Goal: Information Seeking & Learning: Learn about a topic

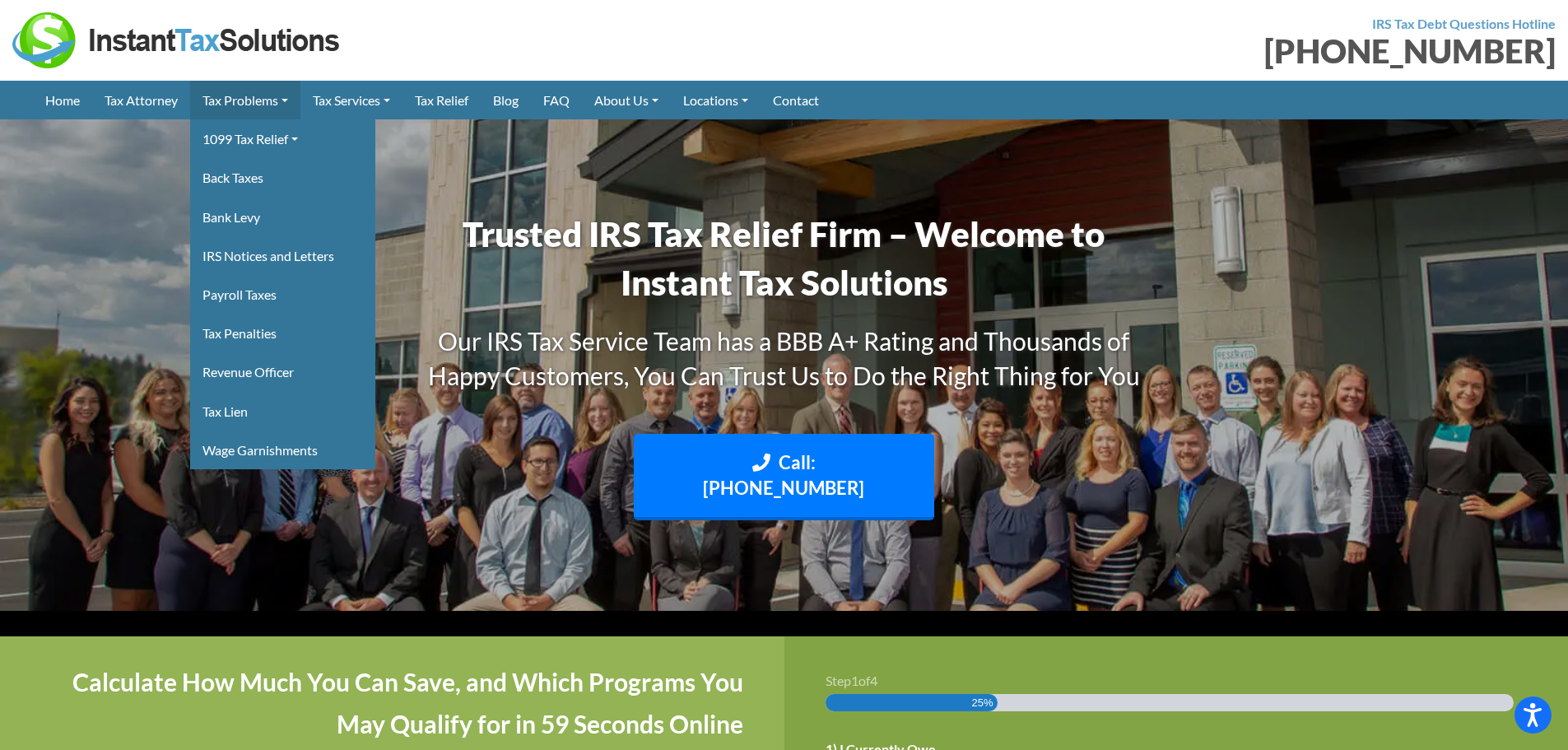
click at [225, 97] on link "Tax Problems" at bounding box center [245, 100] width 110 height 39
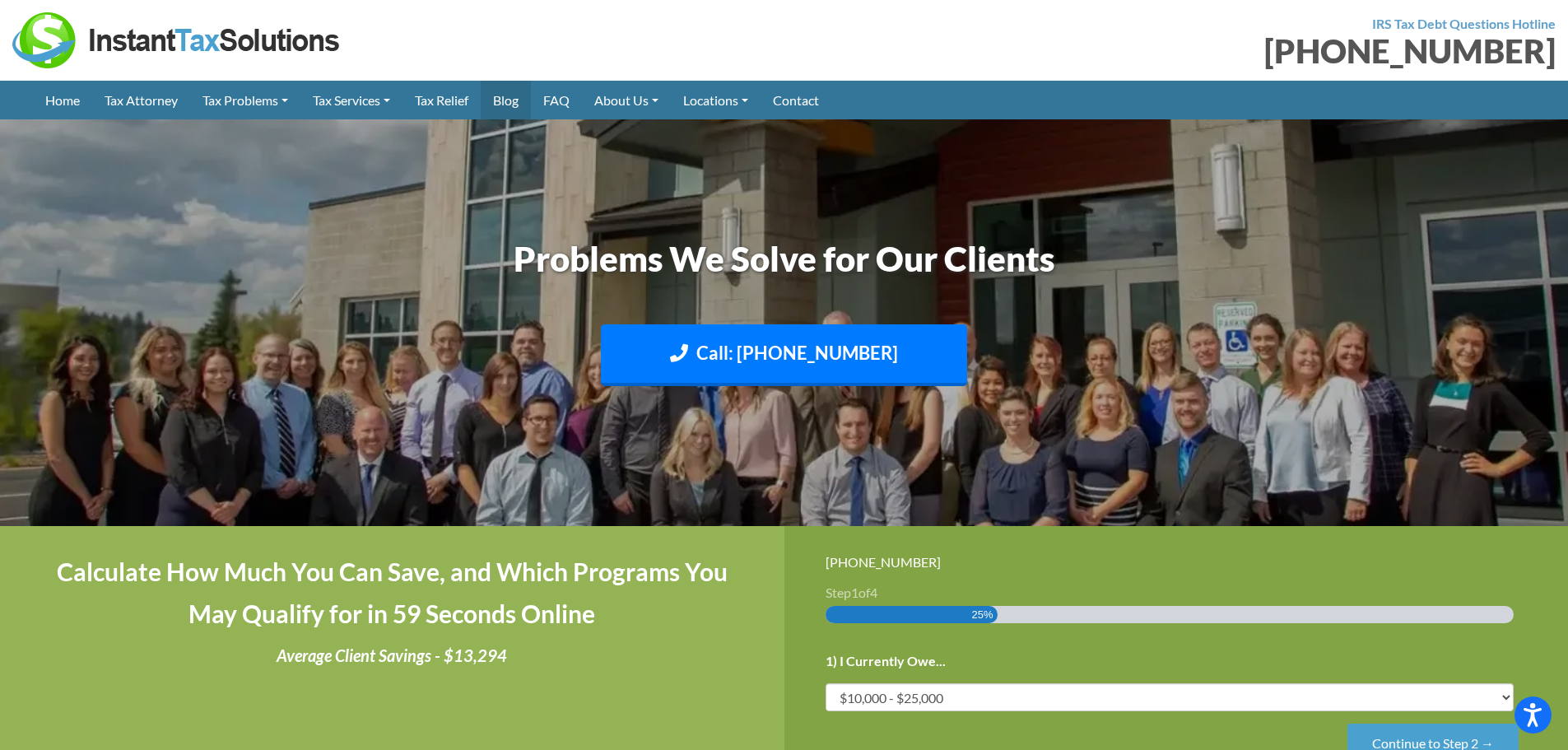
click at [513, 95] on link "Blog" at bounding box center [505, 100] width 50 height 39
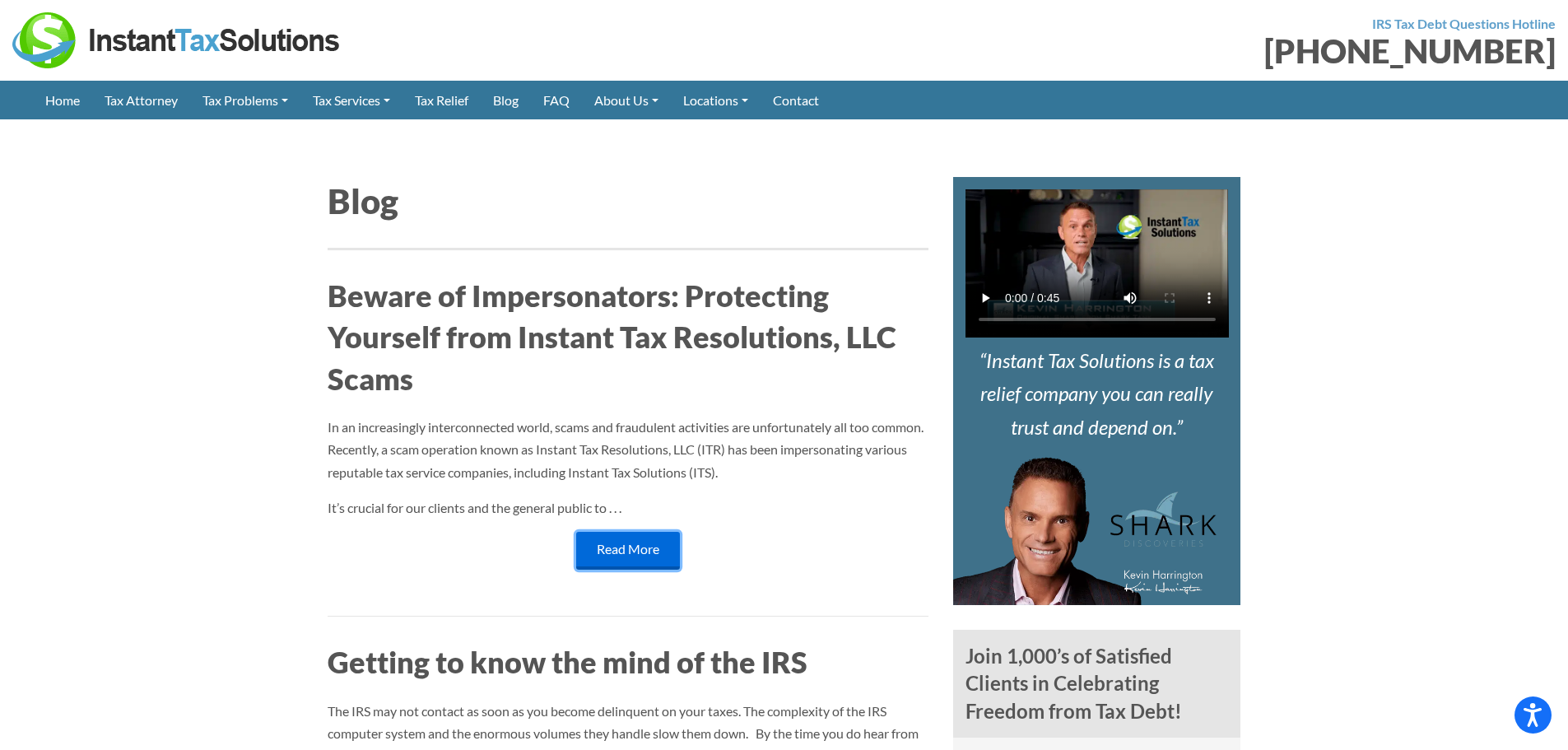
click at [628, 550] on link "Read More" at bounding box center [627, 550] width 103 height 38
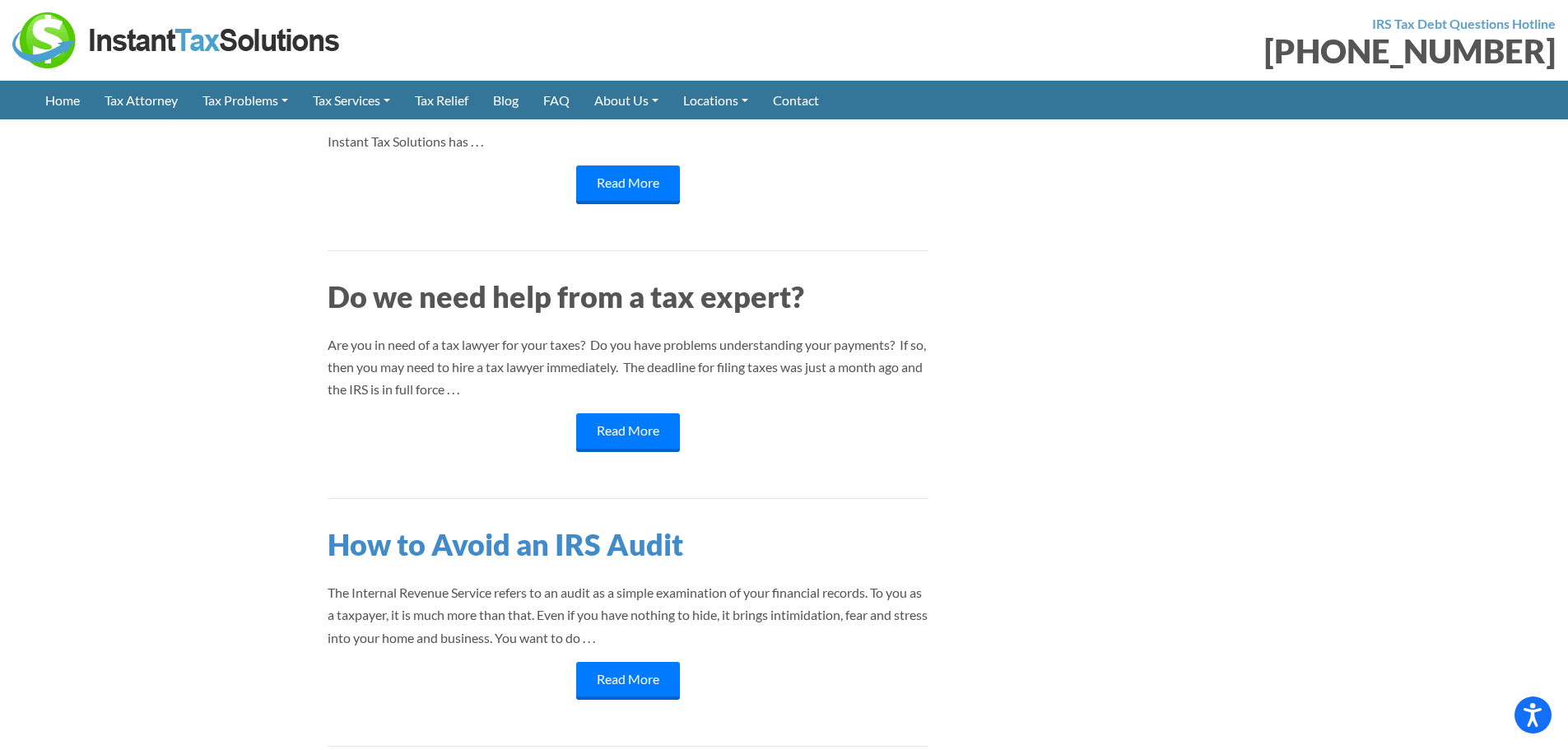
scroll to position [1070, 0]
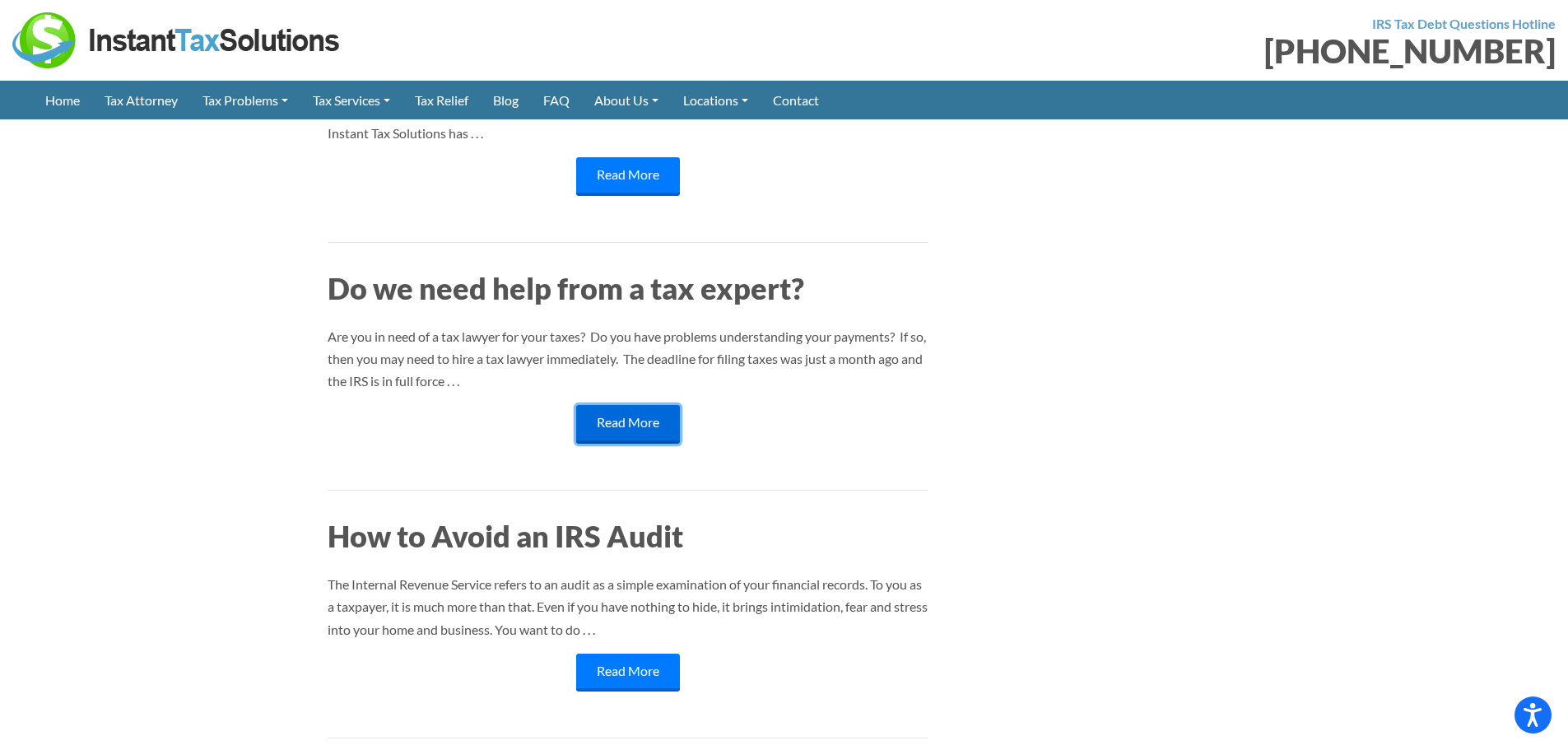
click at [601, 432] on link "Read More" at bounding box center [627, 423] width 103 height 38
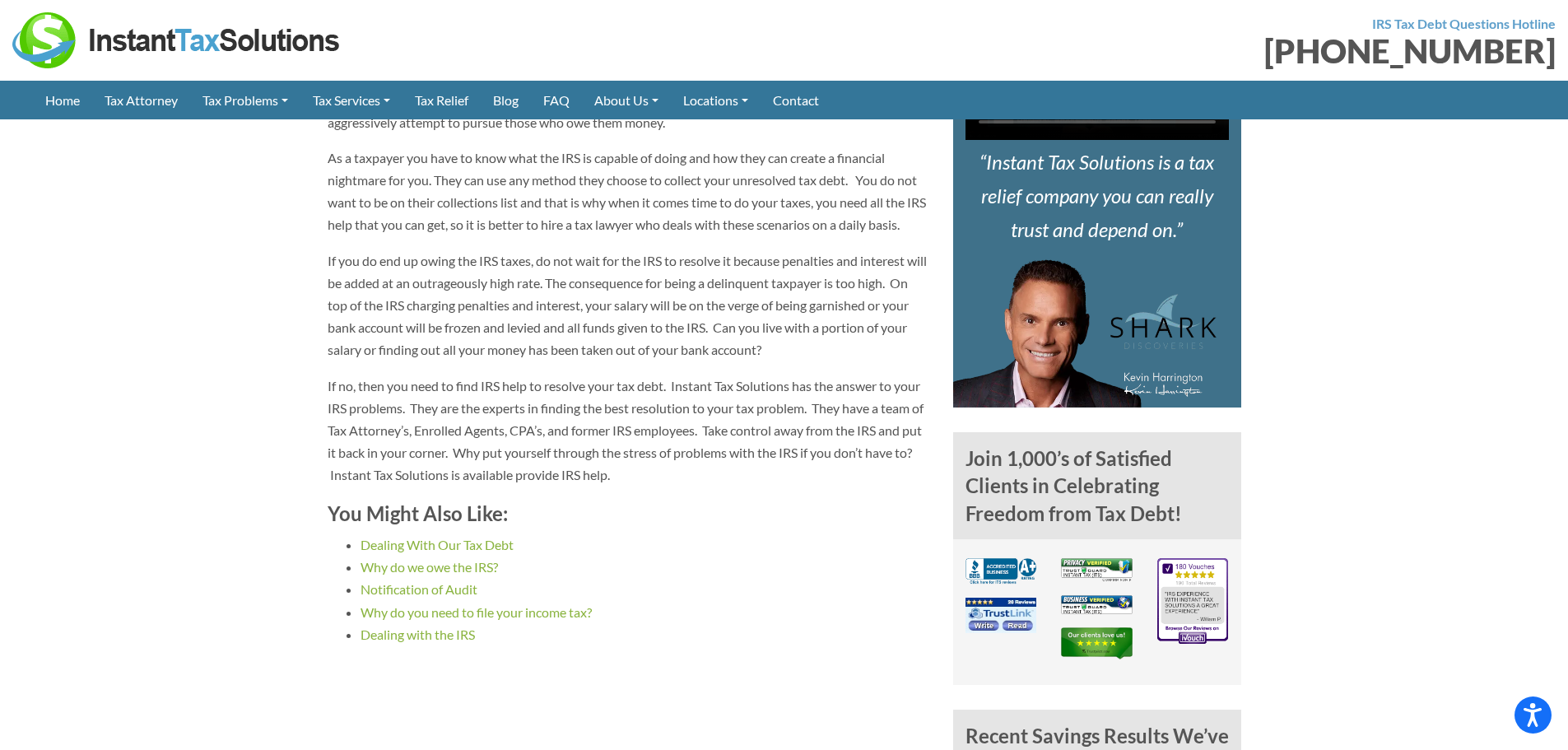
scroll to position [658, 0]
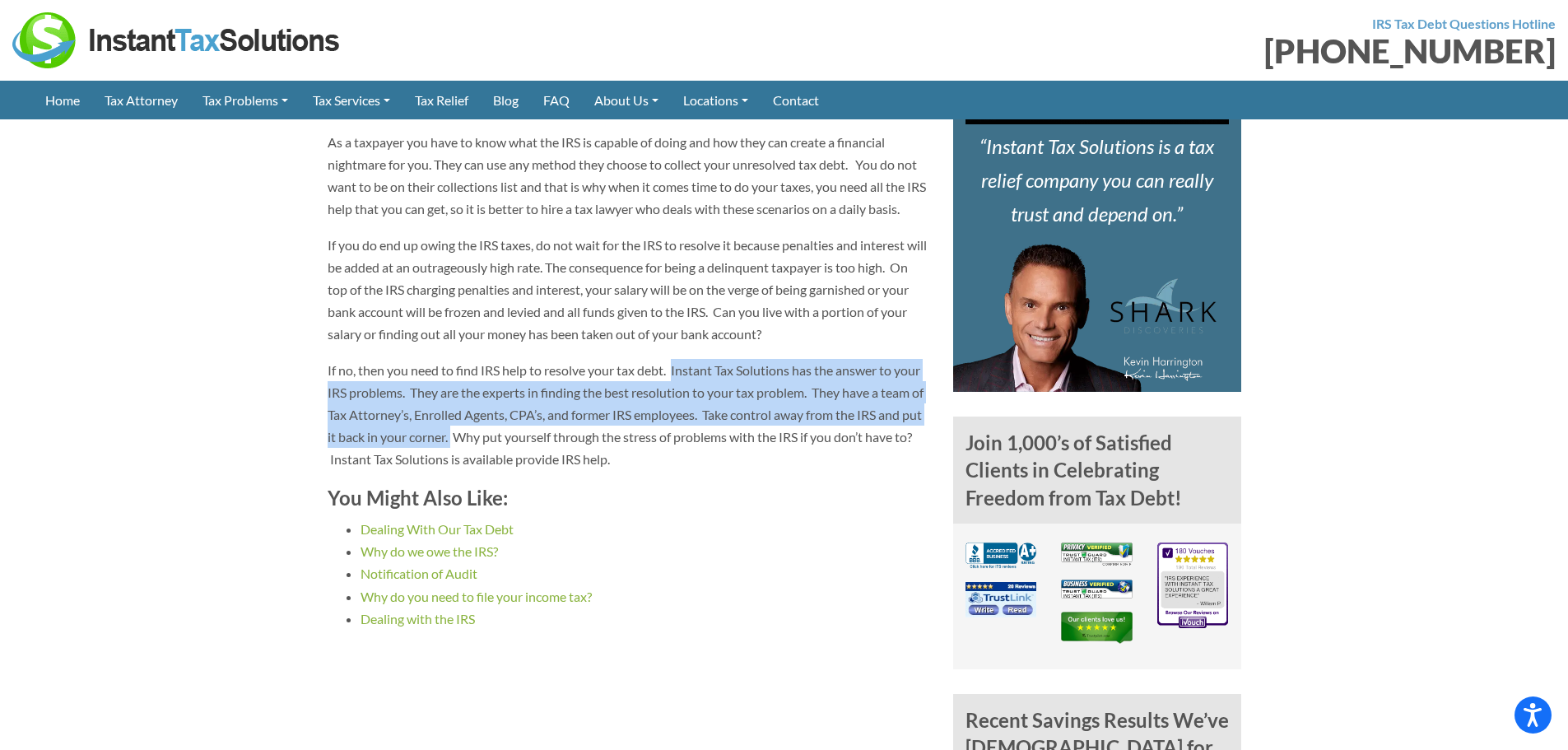
drag, startPoint x: 675, startPoint y: 392, endPoint x: 476, endPoint y: 464, distance: 211.6
click at [476, 464] on p "If no, then you need to find IRS help to resolve your tax debt. Instant Tax Sol…" at bounding box center [628, 414] width 601 height 112
copy p "Instant Tax Solutions has the answer to your IRS problems. They are the experts…"
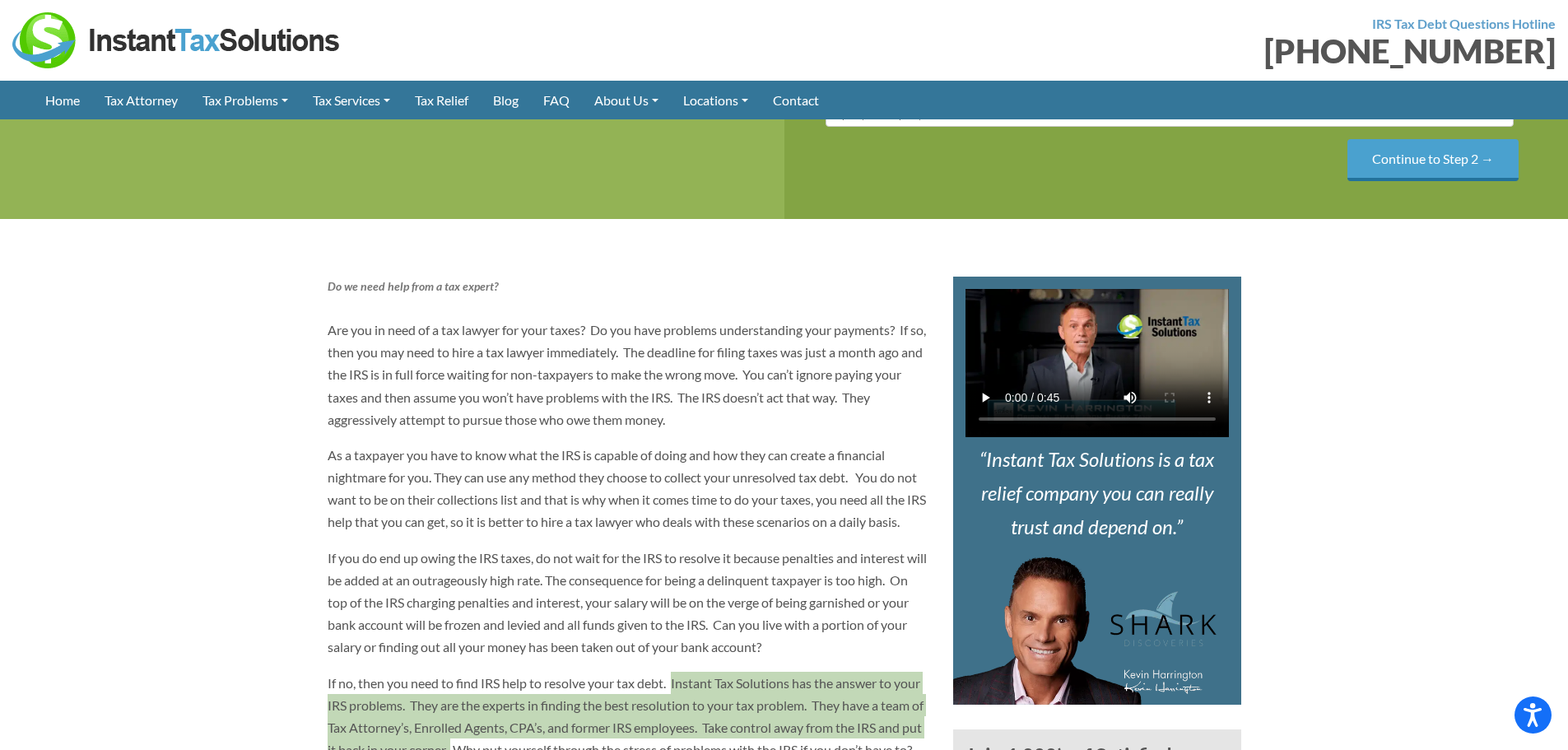
scroll to position [330, 0]
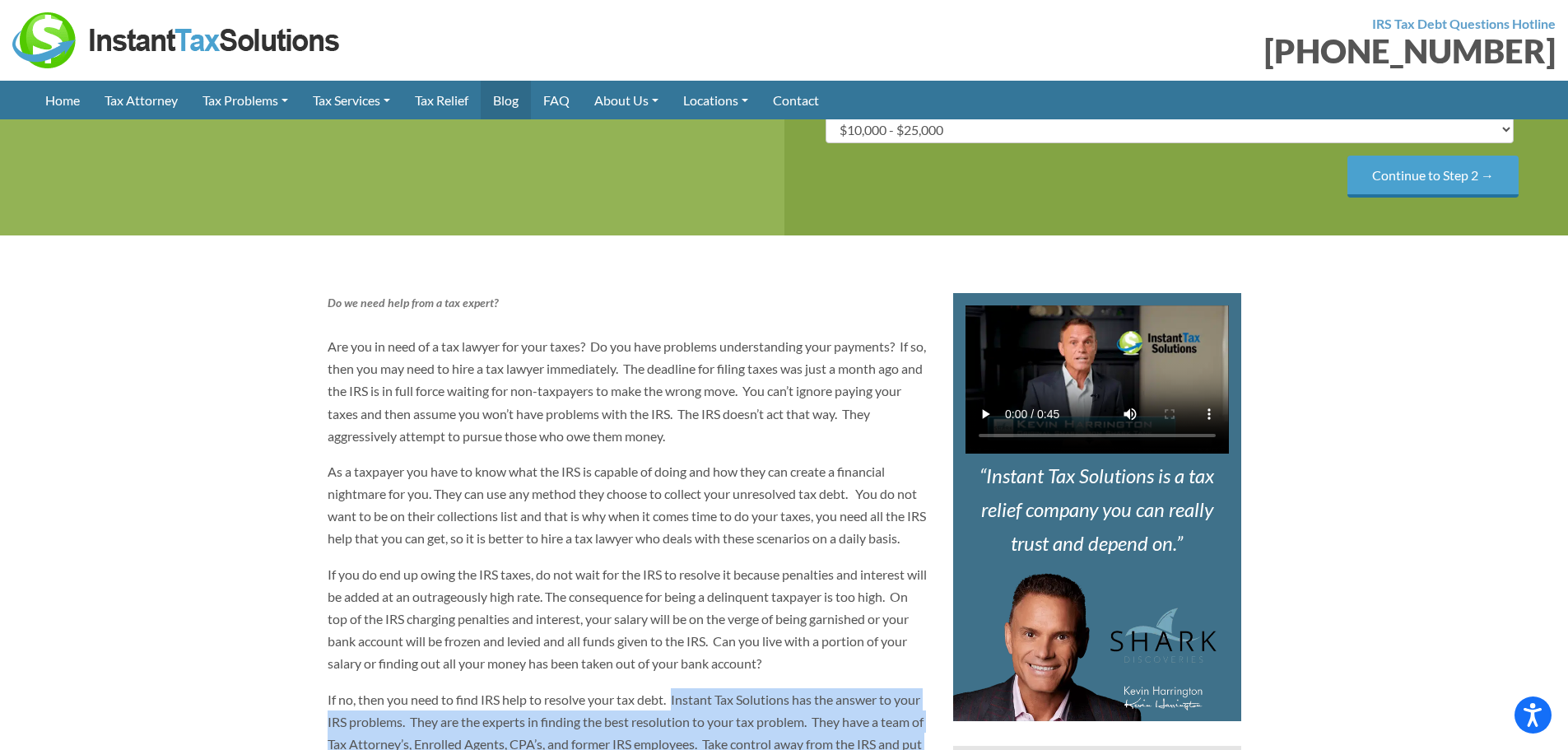
click at [509, 101] on link "Blog" at bounding box center [505, 100] width 50 height 39
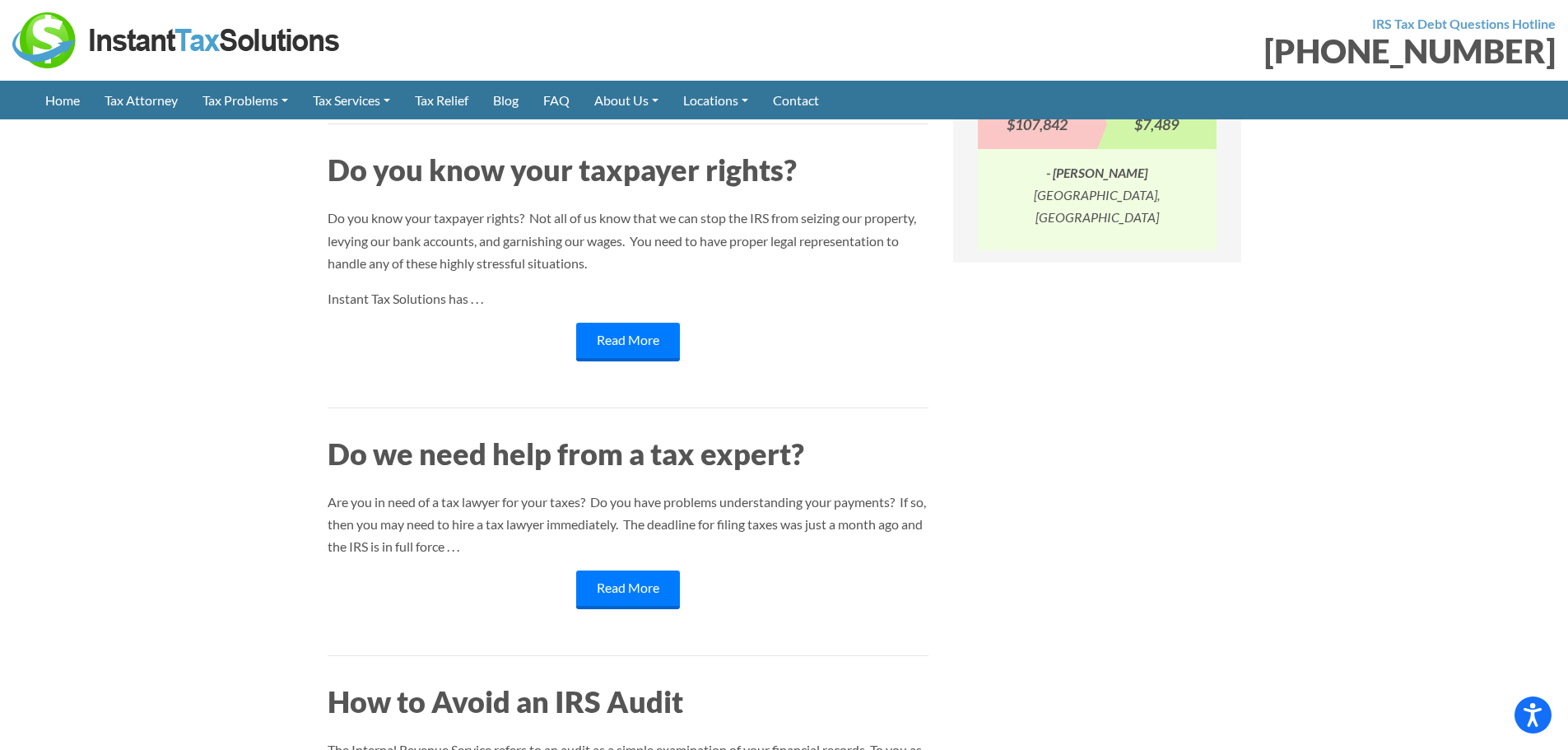
scroll to position [905, 0]
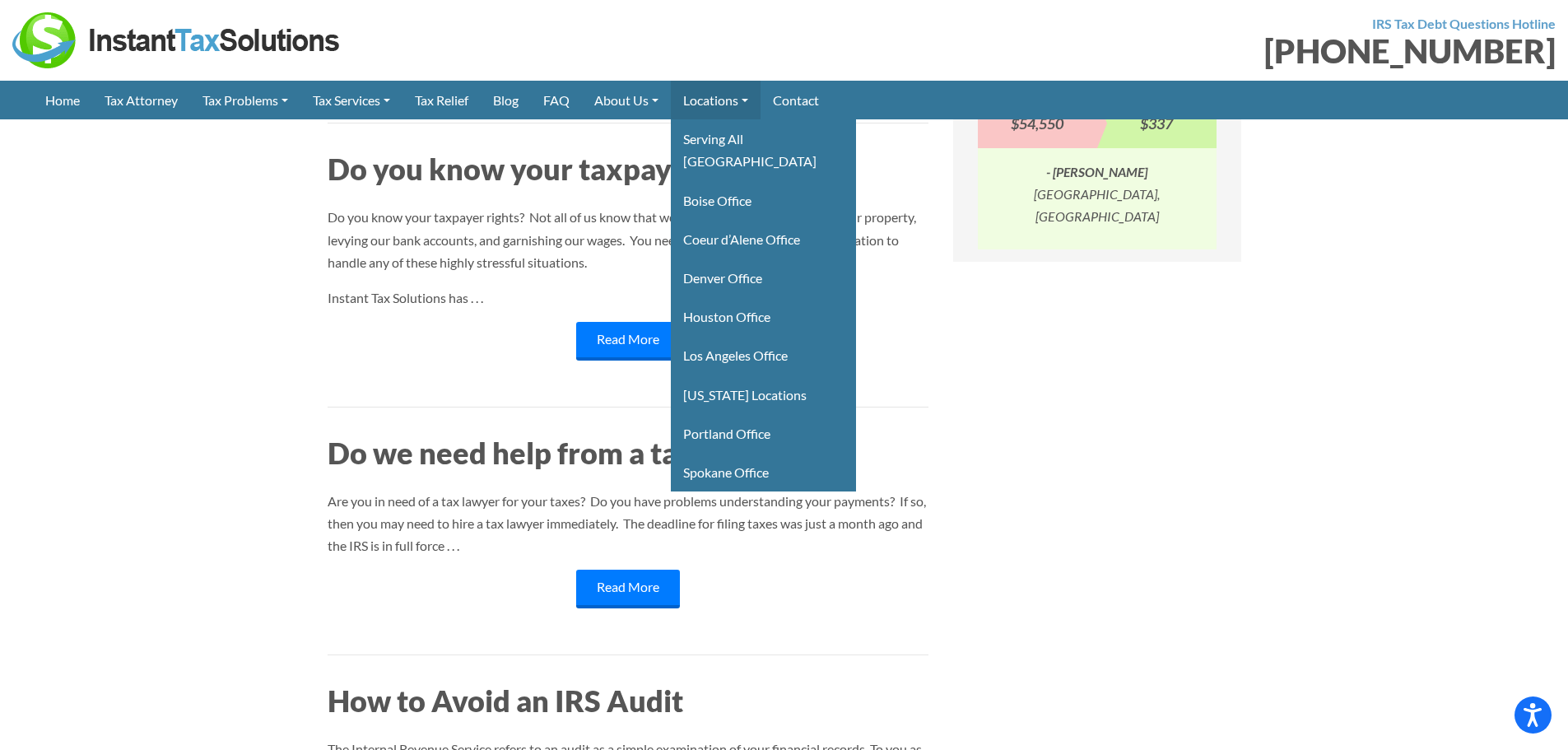
click at [721, 94] on link "Locations" at bounding box center [716, 100] width 90 height 39
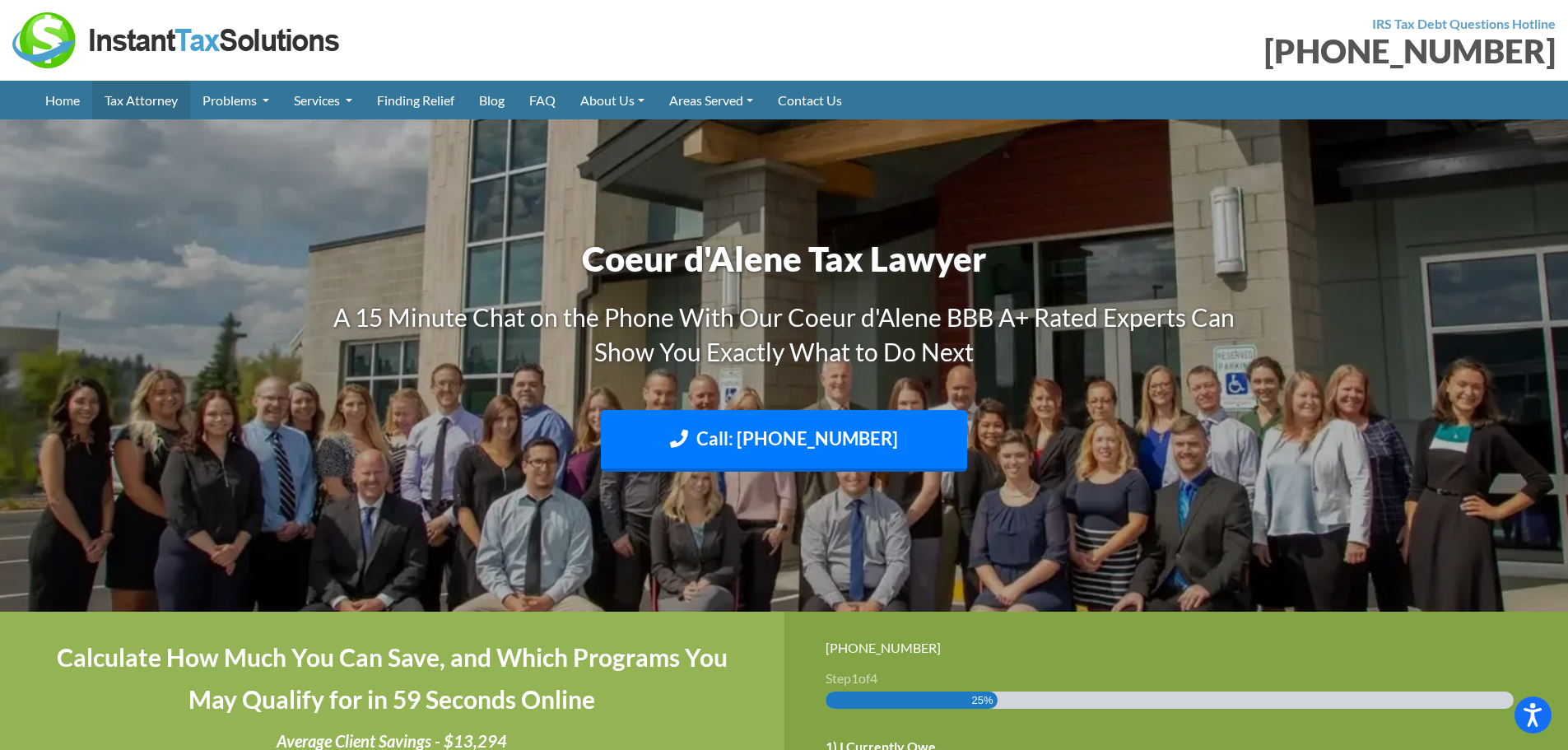
click at [147, 101] on link "Tax Attorney" at bounding box center [140, 100] width 98 height 39
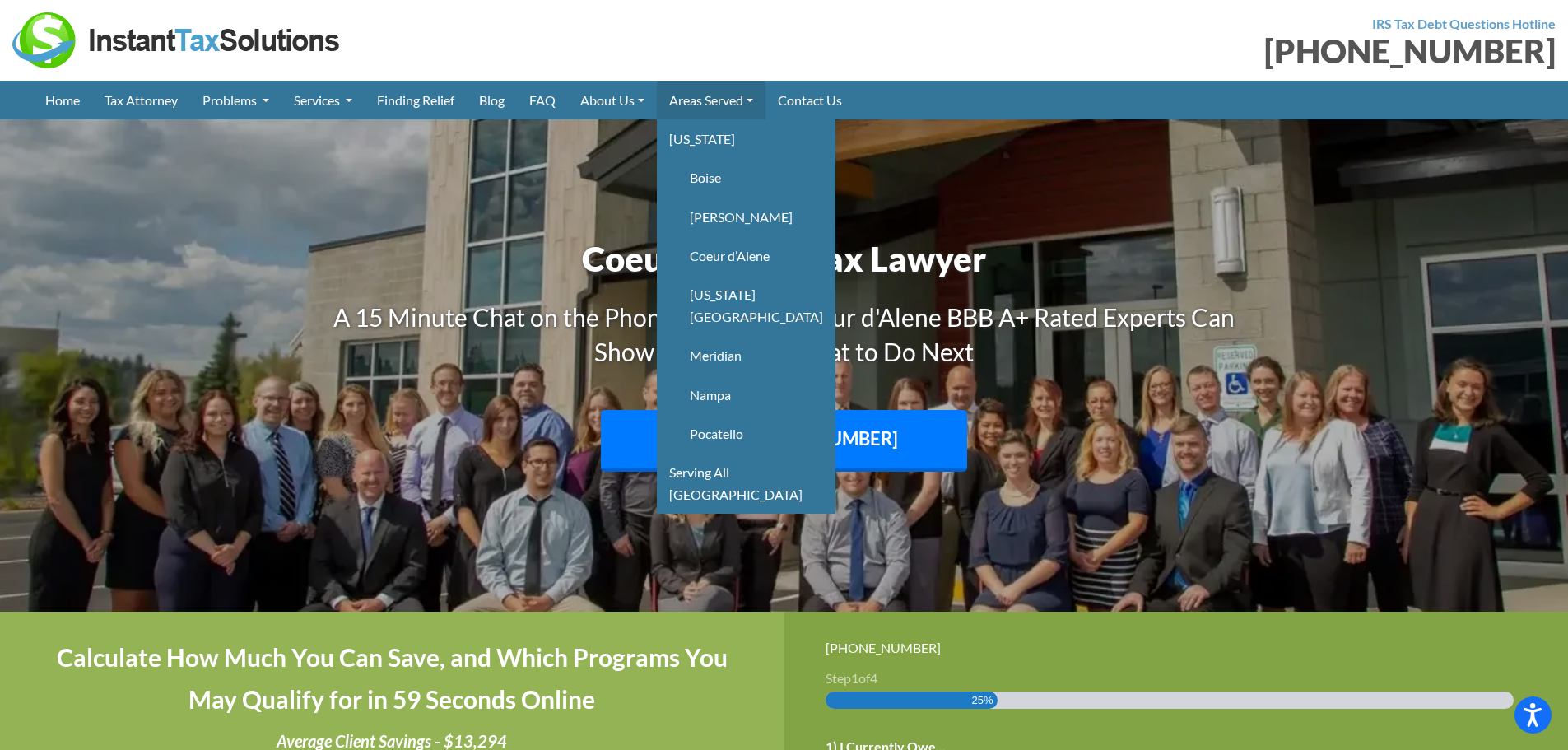
click at [730, 104] on link "Areas Served" at bounding box center [710, 100] width 109 height 39
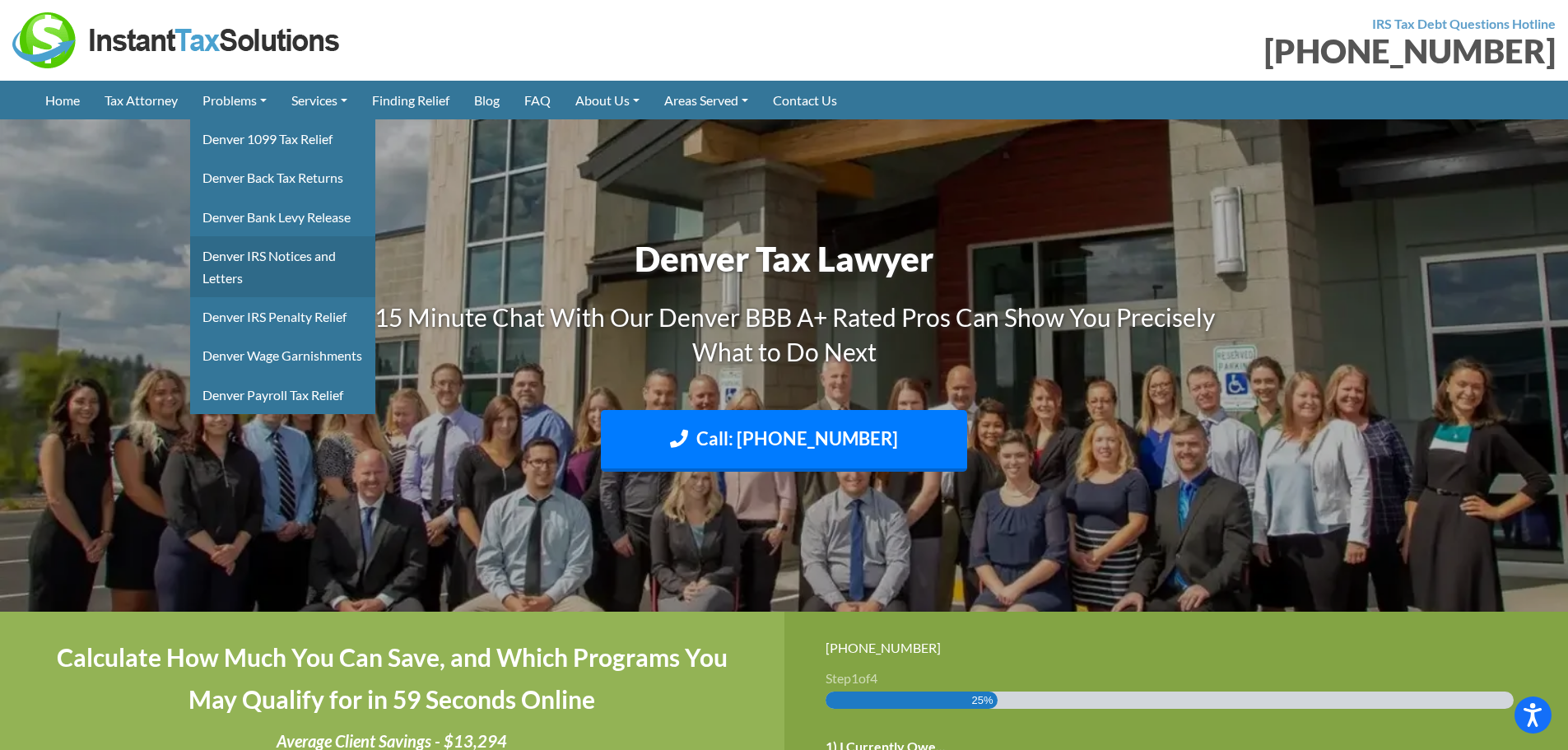
click at [250, 253] on link "Denver IRS Notices and Letters" at bounding box center [283, 266] width 186 height 61
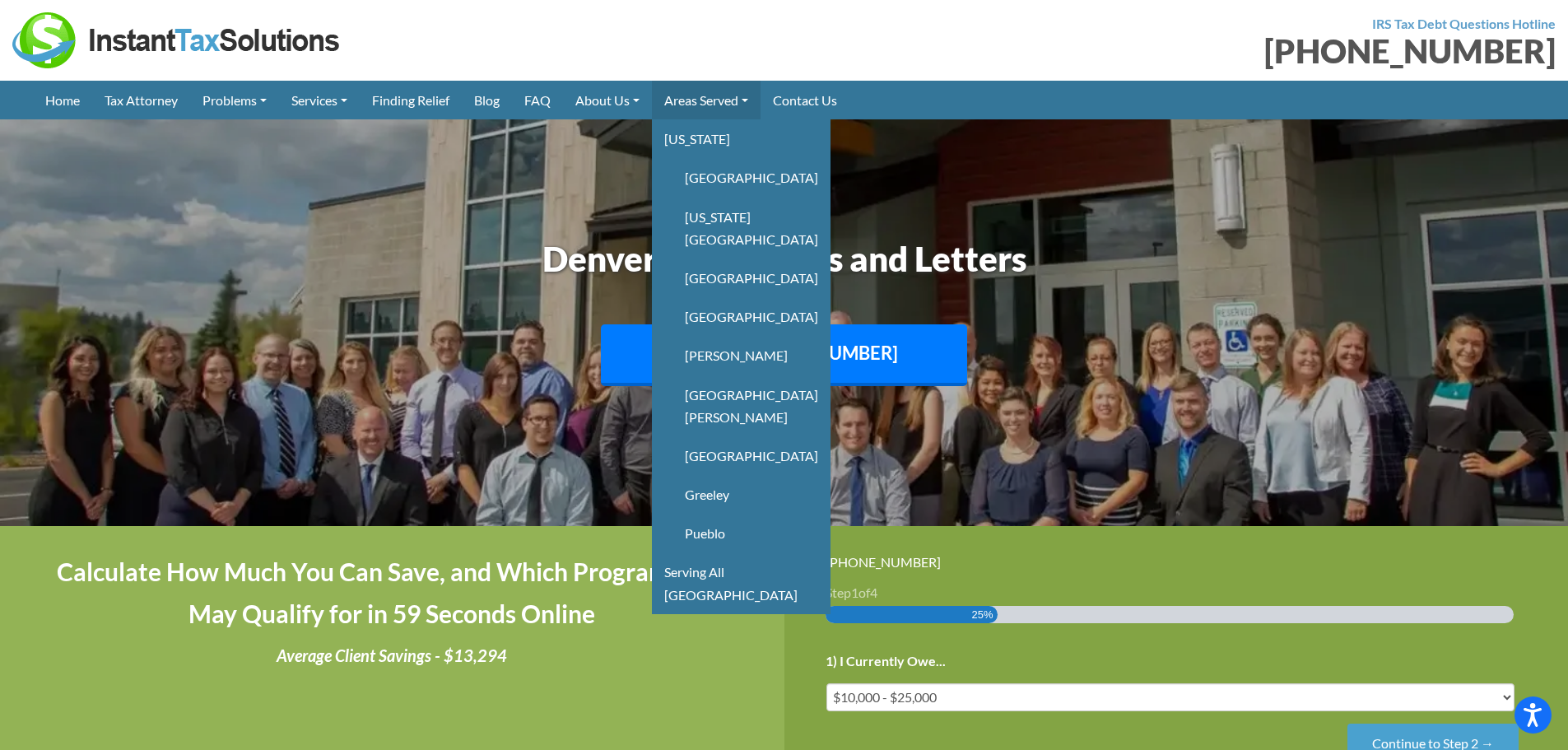
click at [714, 92] on link "Areas Served" at bounding box center [706, 100] width 109 height 39
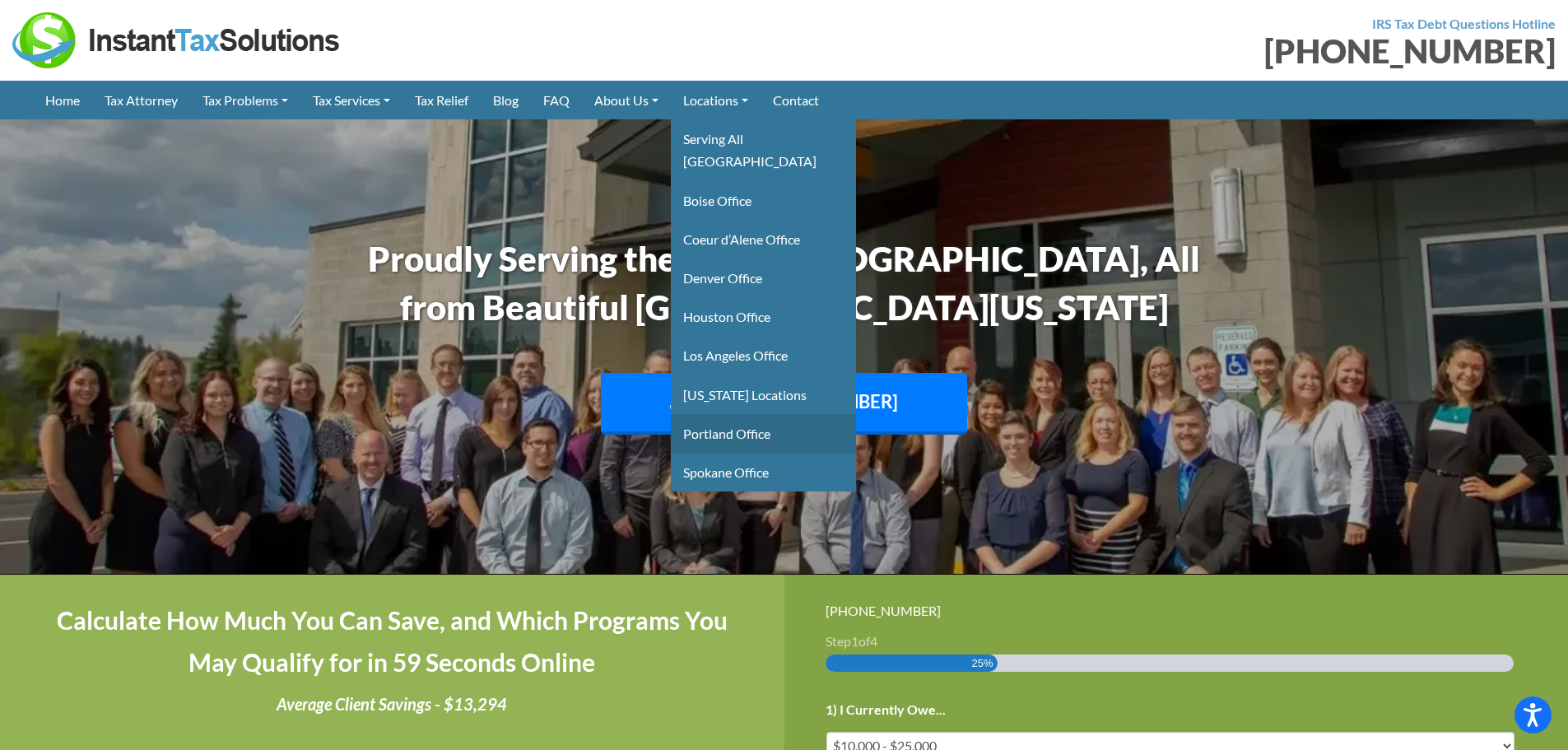
click at [750, 414] on link "Portland Office" at bounding box center [763, 434] width 186 height 39
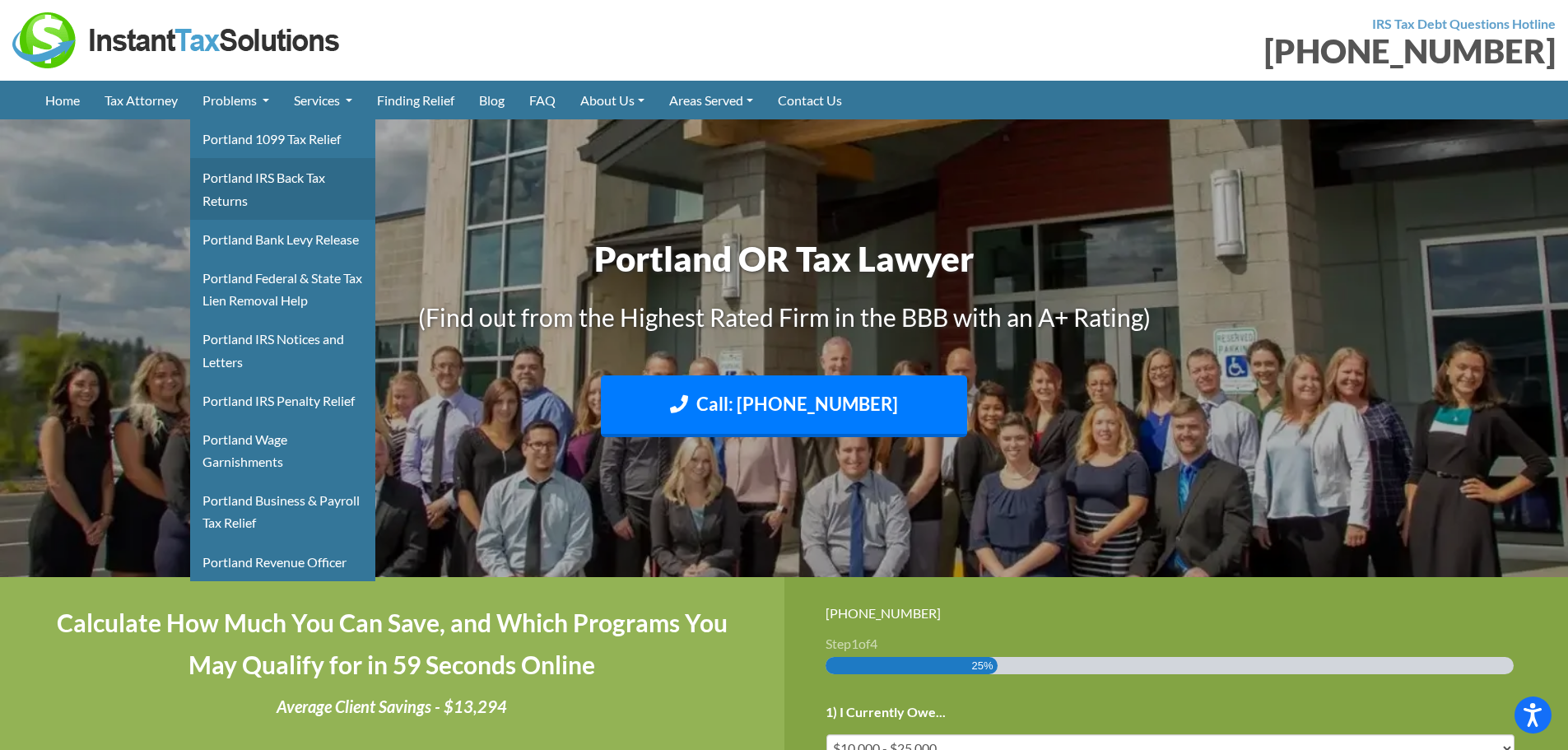
click at [237, 181] on link "Portland IRS Back Tax Returns" at bounding box center [283, 188] width 186 height 61
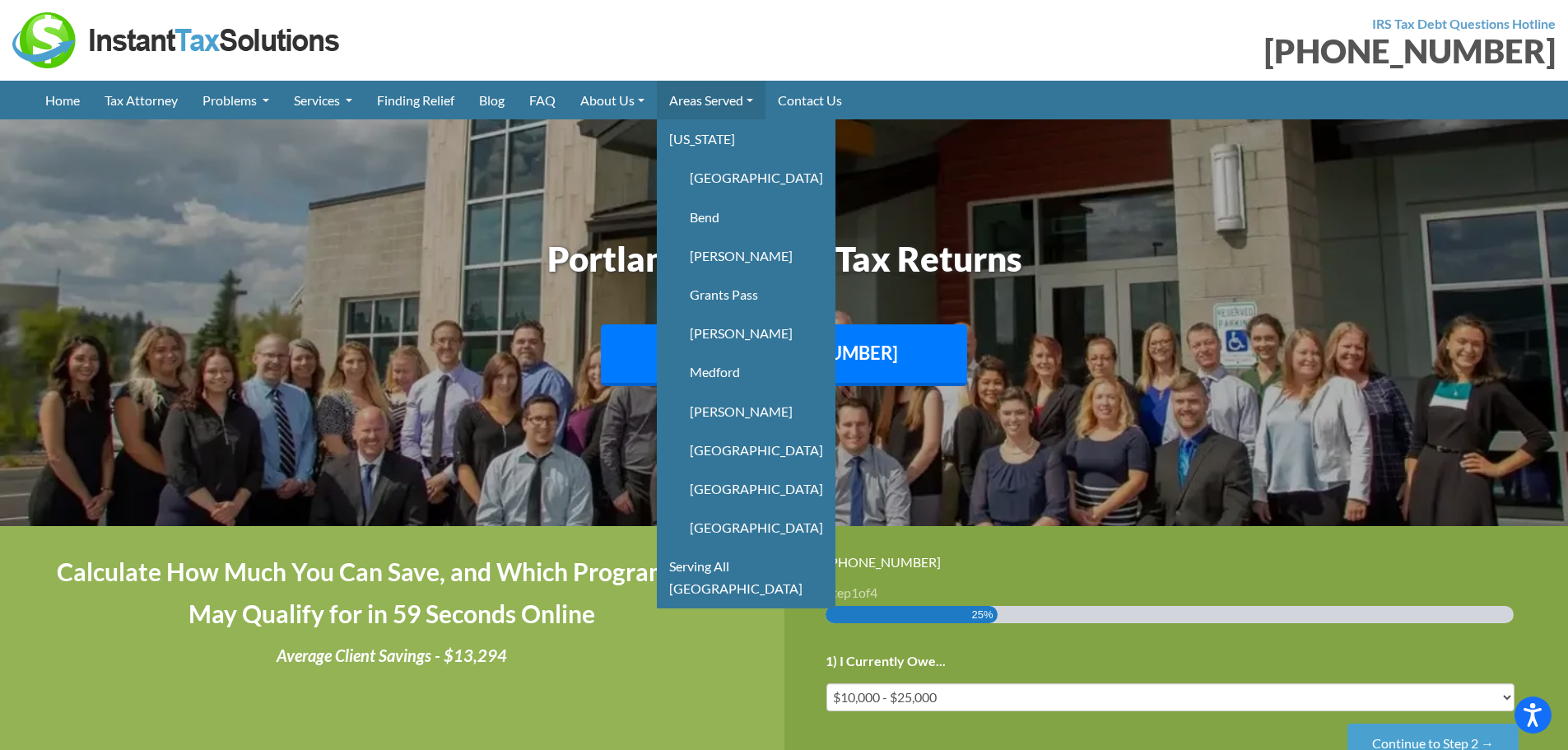
click at [729, 102] on link "Areas Served" at bounding box center [710, 100] width 109 height 39
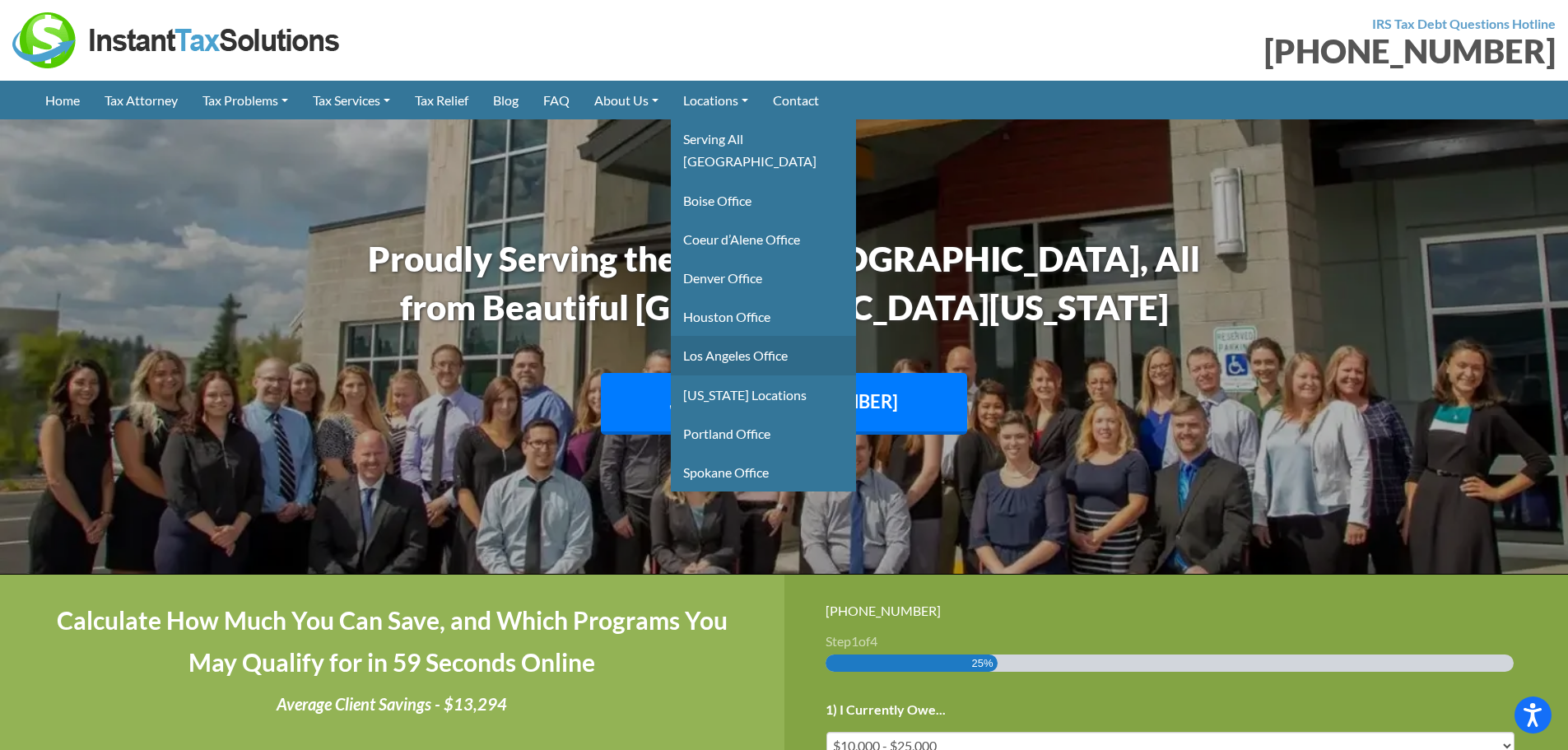
click at [754, 336] on link "Los Angeles Office" at bounding box center [763, 355] width 186 height 39
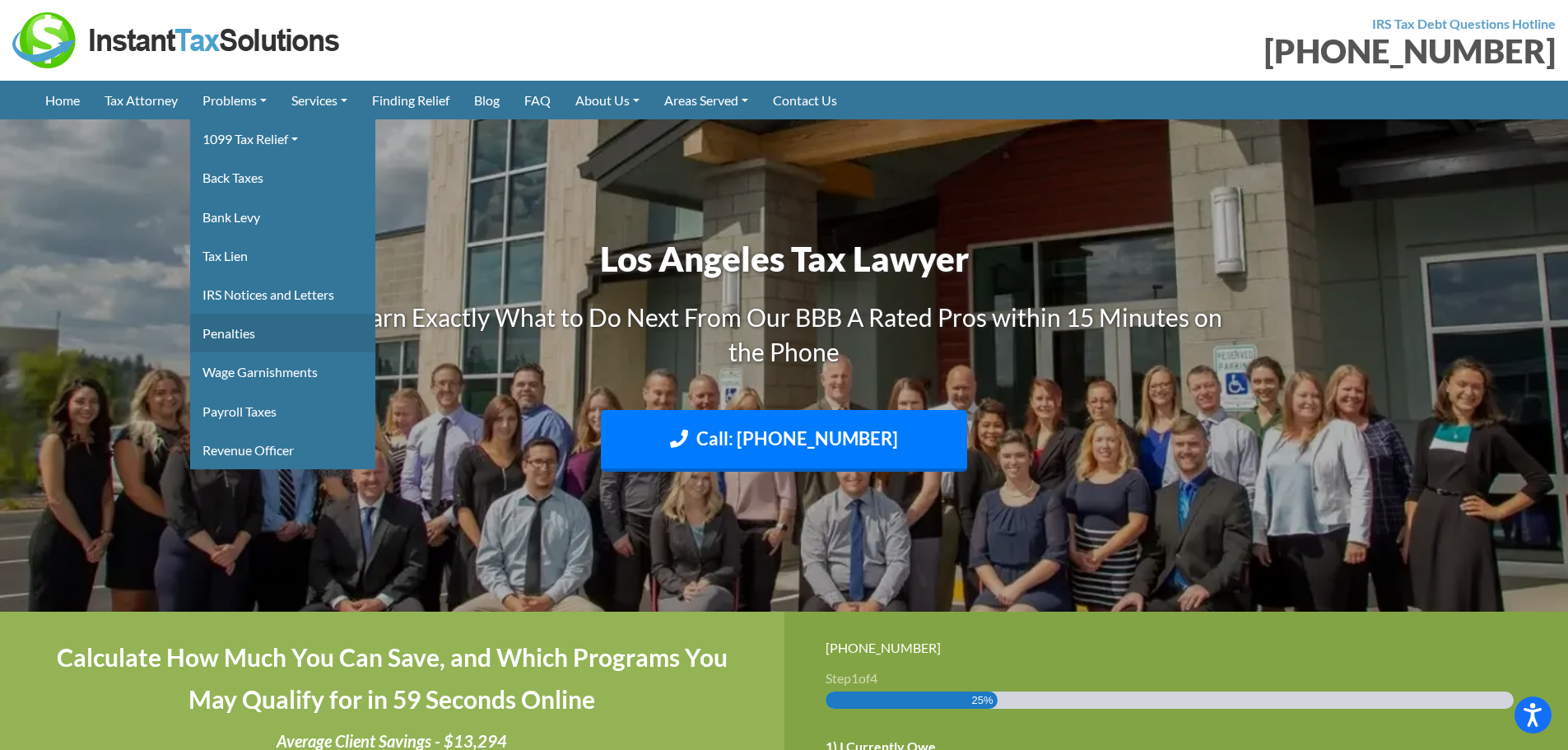
click at [225, 331] on link "Penalties" at bounding box center [283, 333] width 186 height 39
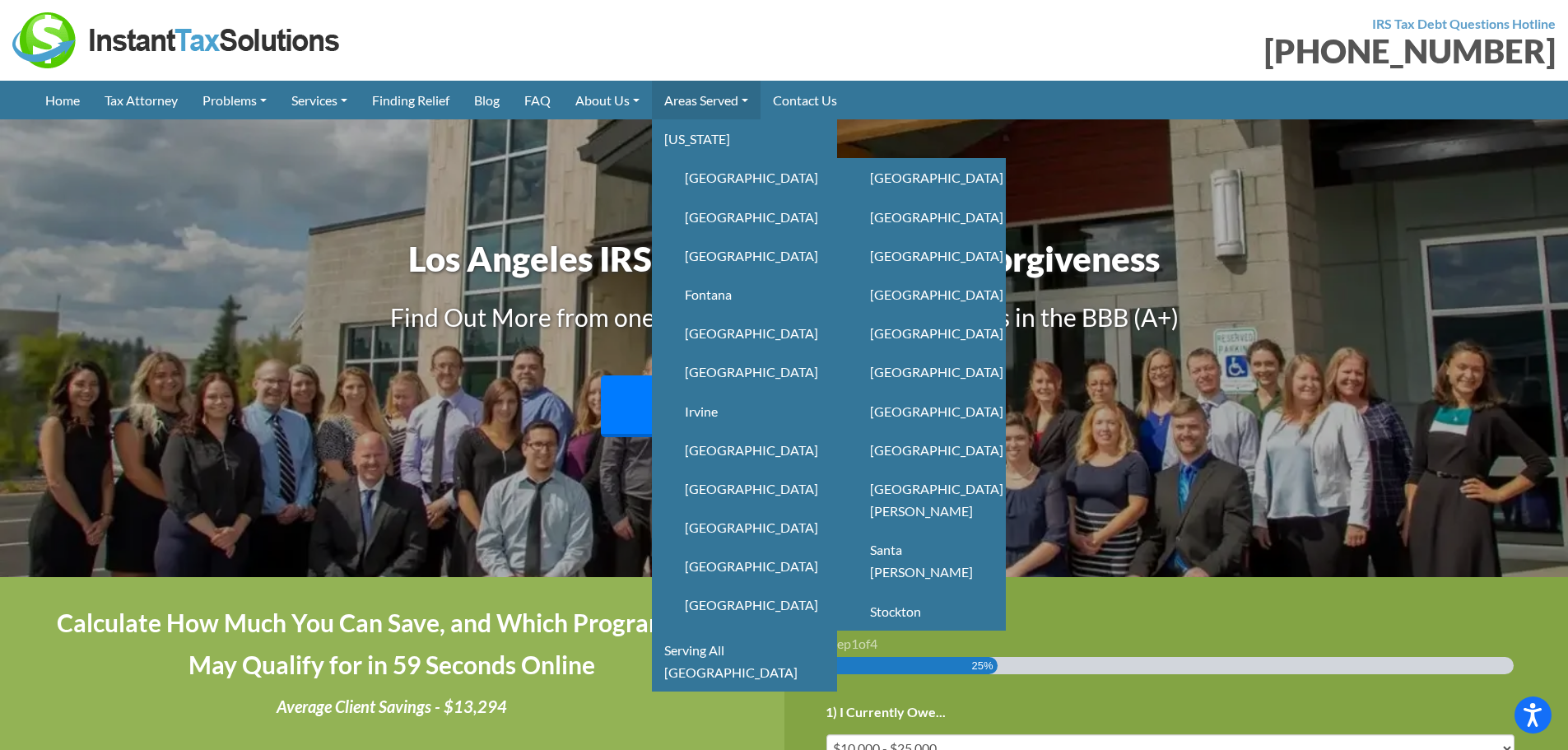
click at [692, 102] on link "Areas Served" at bounding box center [706, 100] width 109 height 39
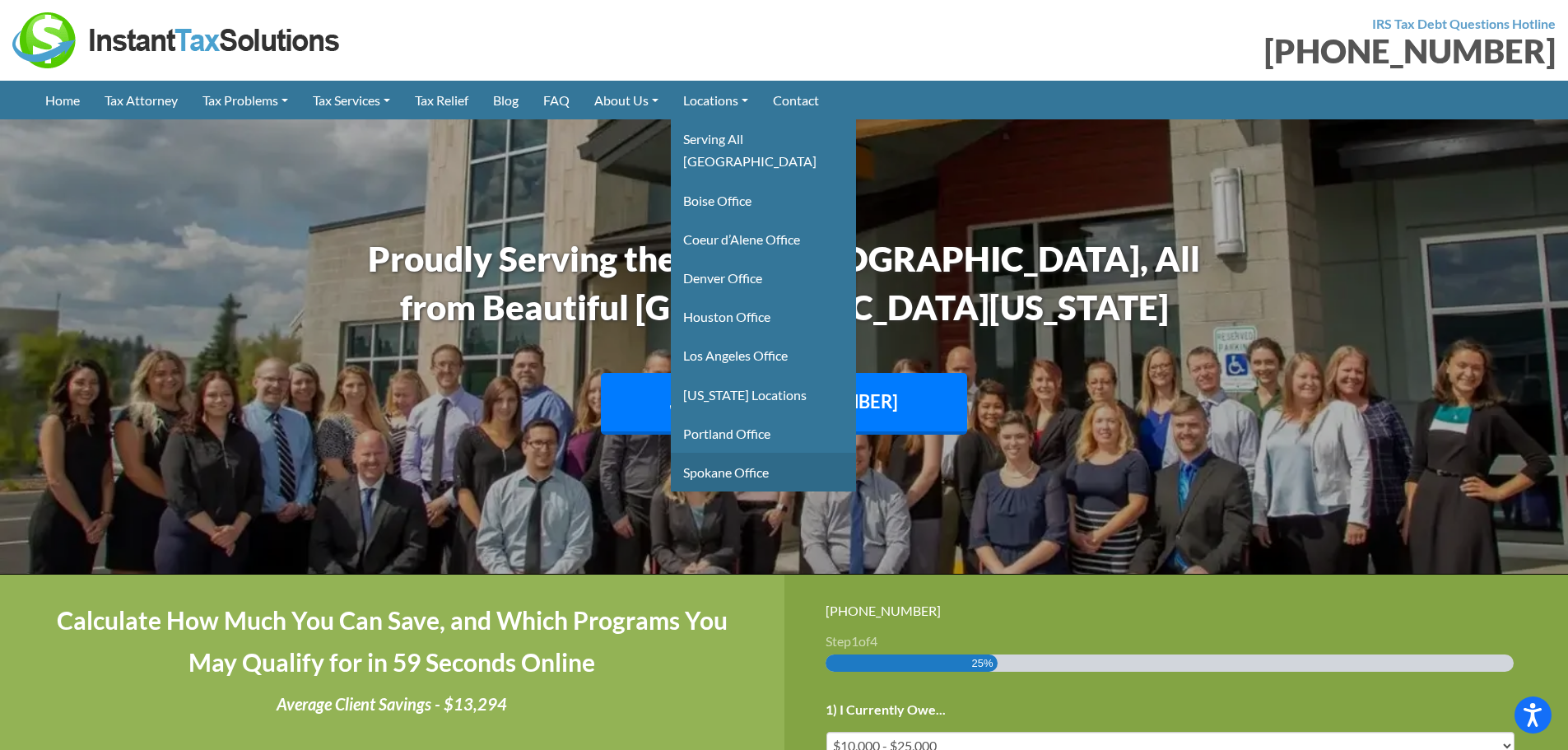
click at [755, 452] on link "Spokane Office" at bounding box center [763, 472] width 186 height 39
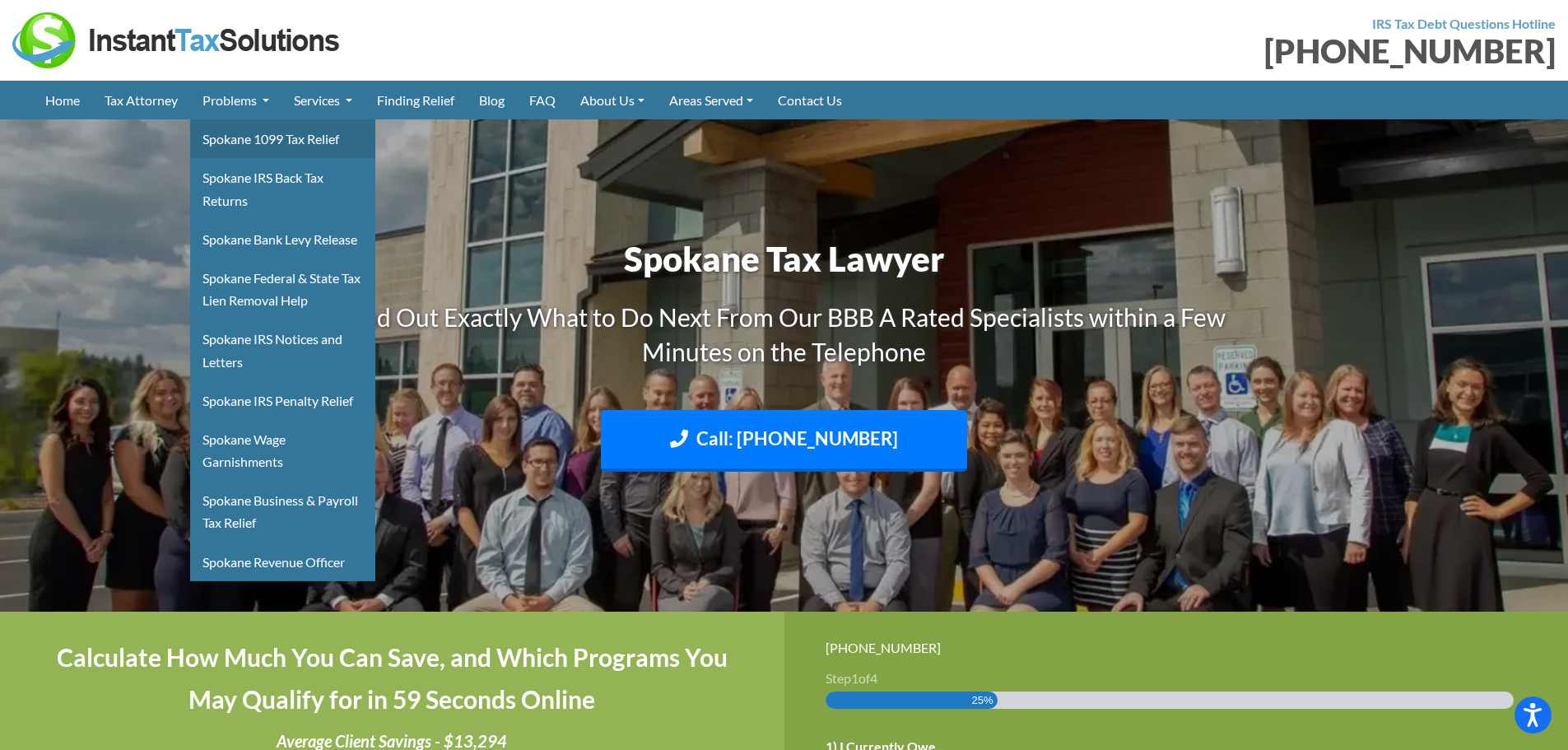
click at [251, 136] on link "Spokane 1099 Tax Relief" at bounding box center [283, 139] width 186 height 39
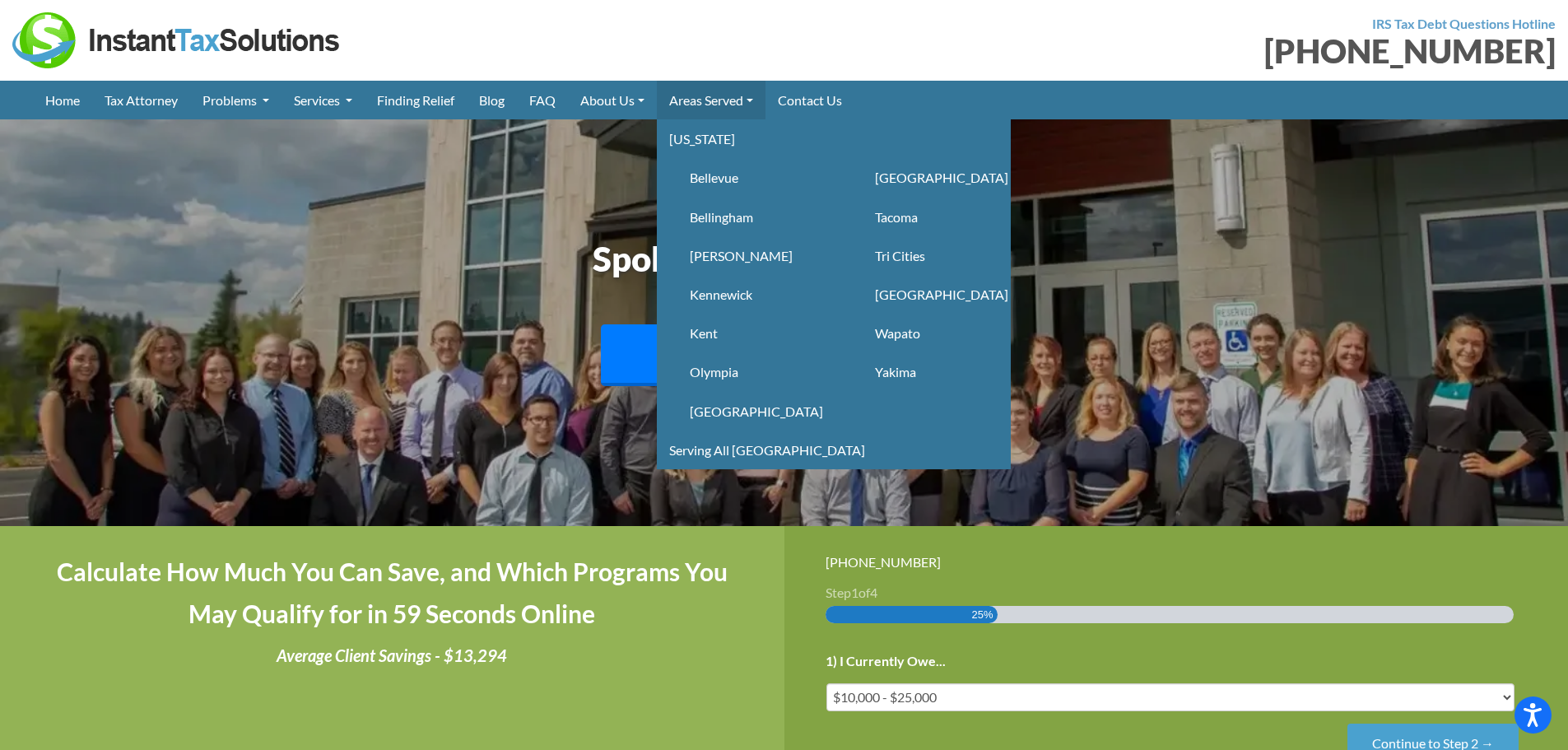
click at [718, 97] on link "Areas Served" at bounding box center [710, 100] width 109 height 39
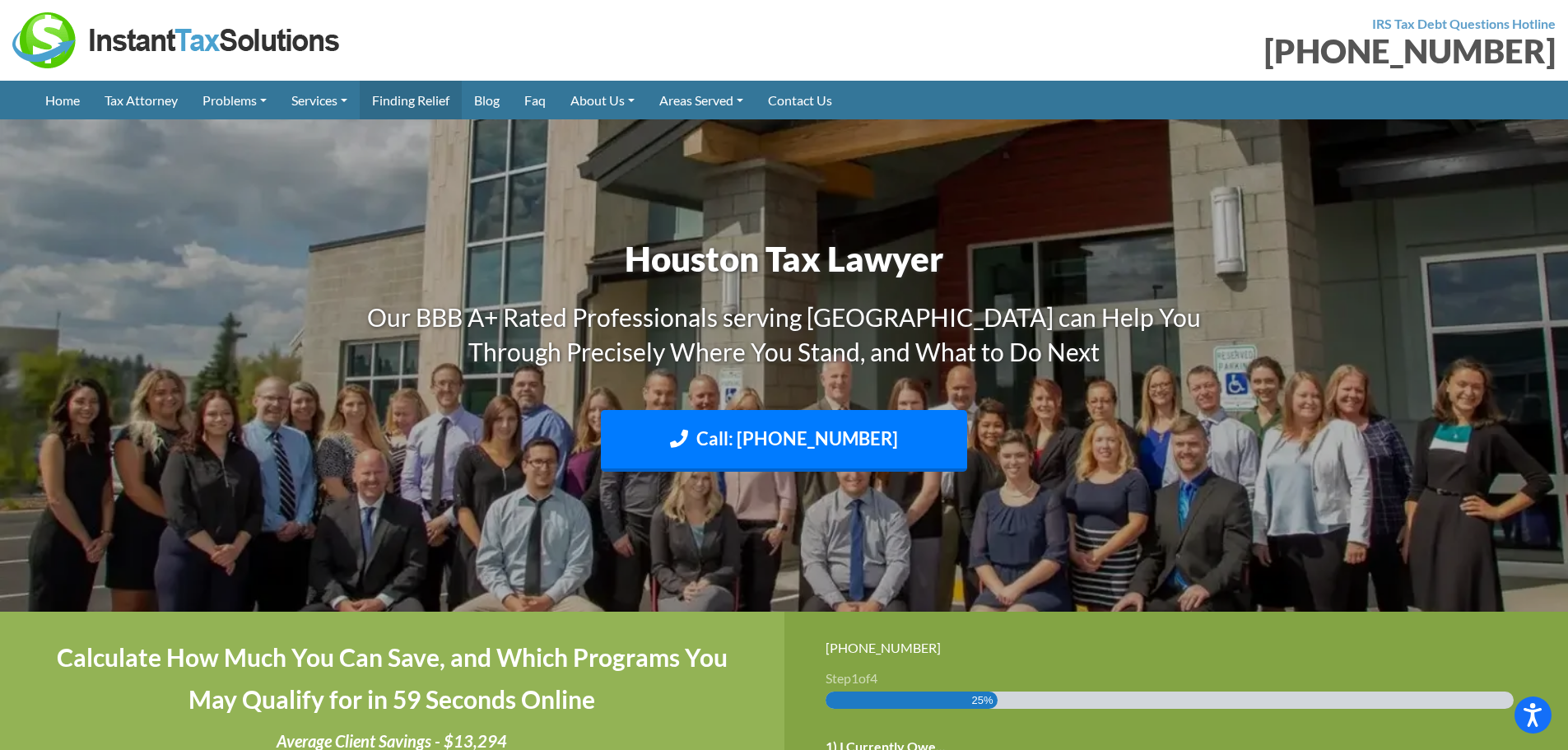
click at [440, 97] on link "Finding Relief" at bounding box center [411, 100] width 102 height 39
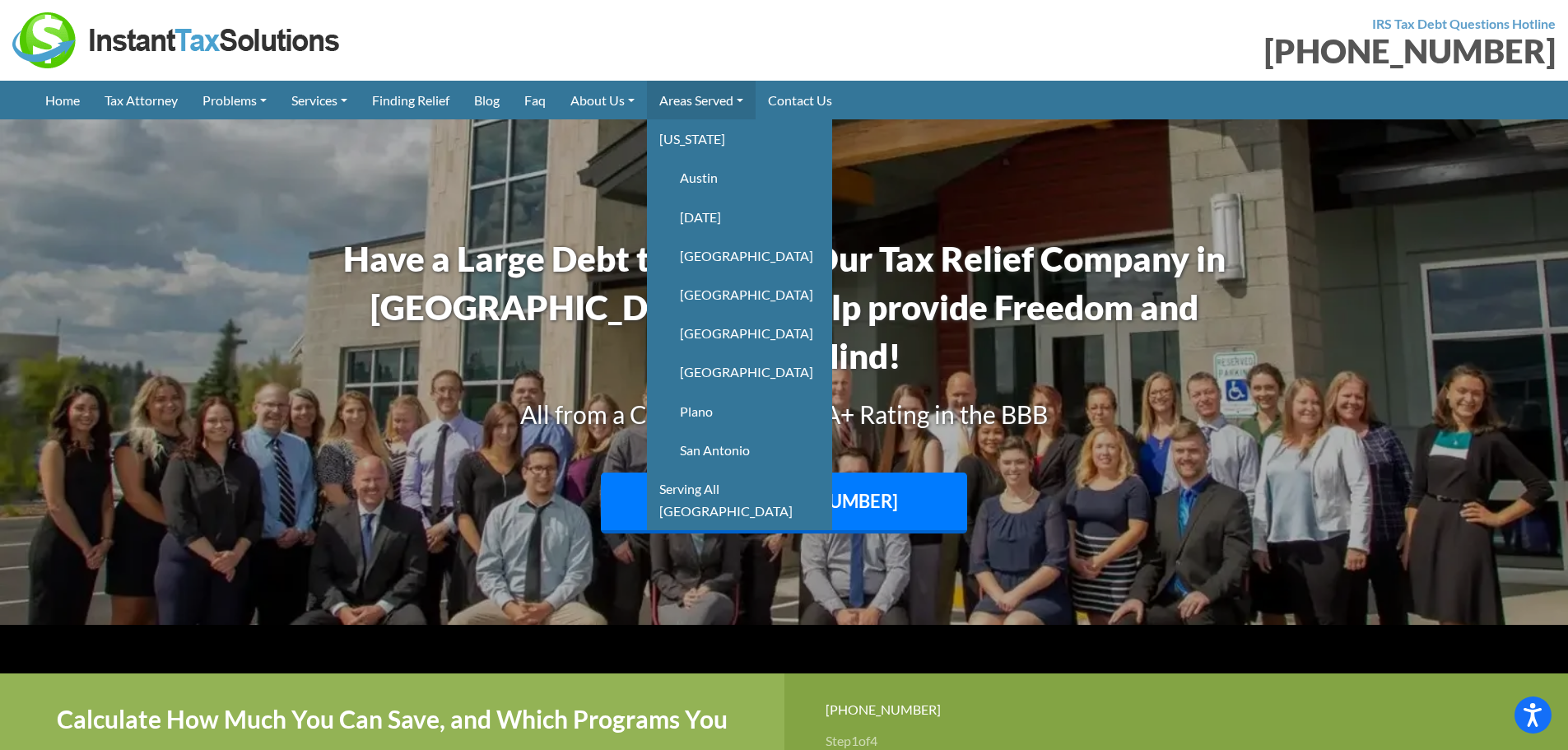
click at [718, 98] on link "Areas Served" at bounding box center [701, 100] width 109 height 39
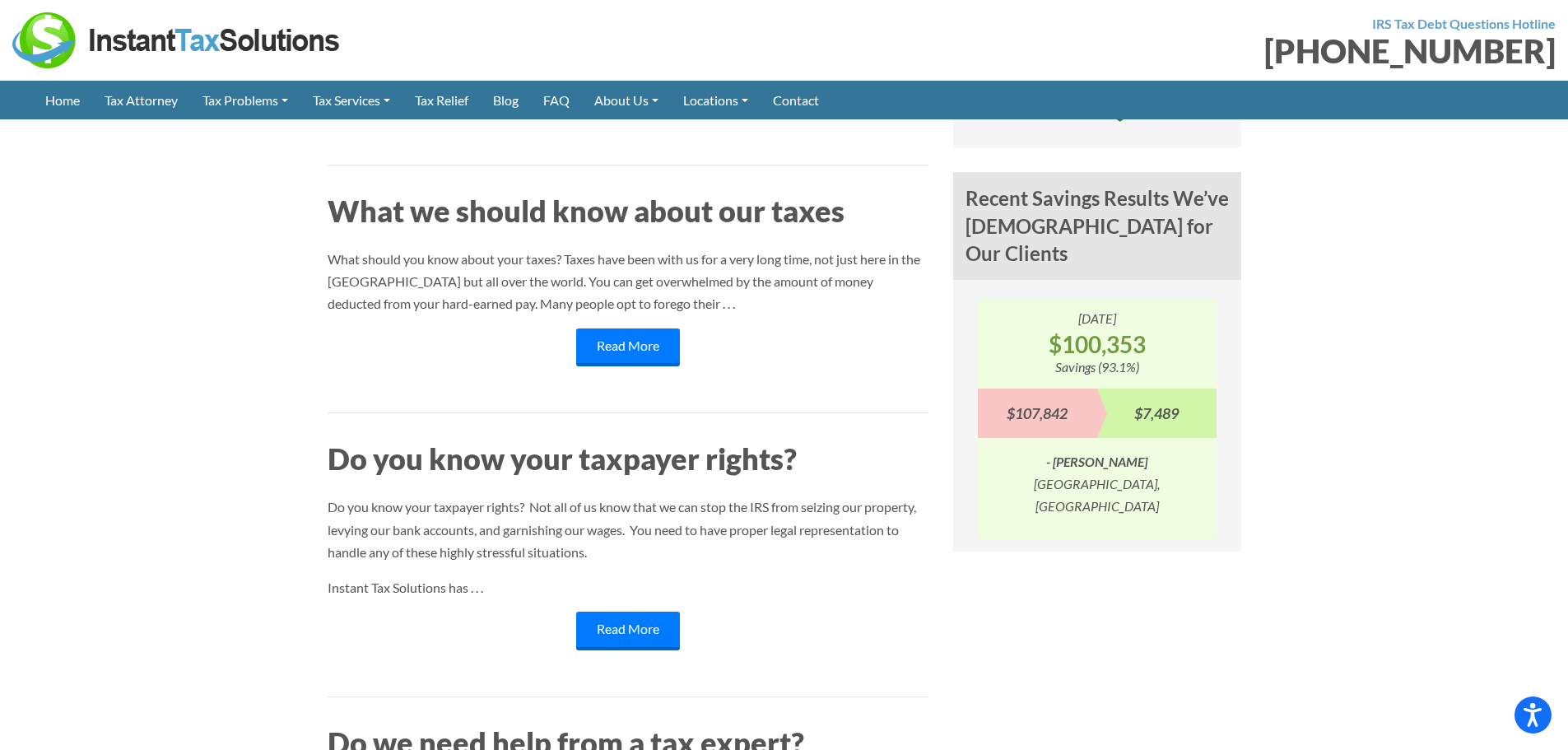
scroll to position [658, 0]
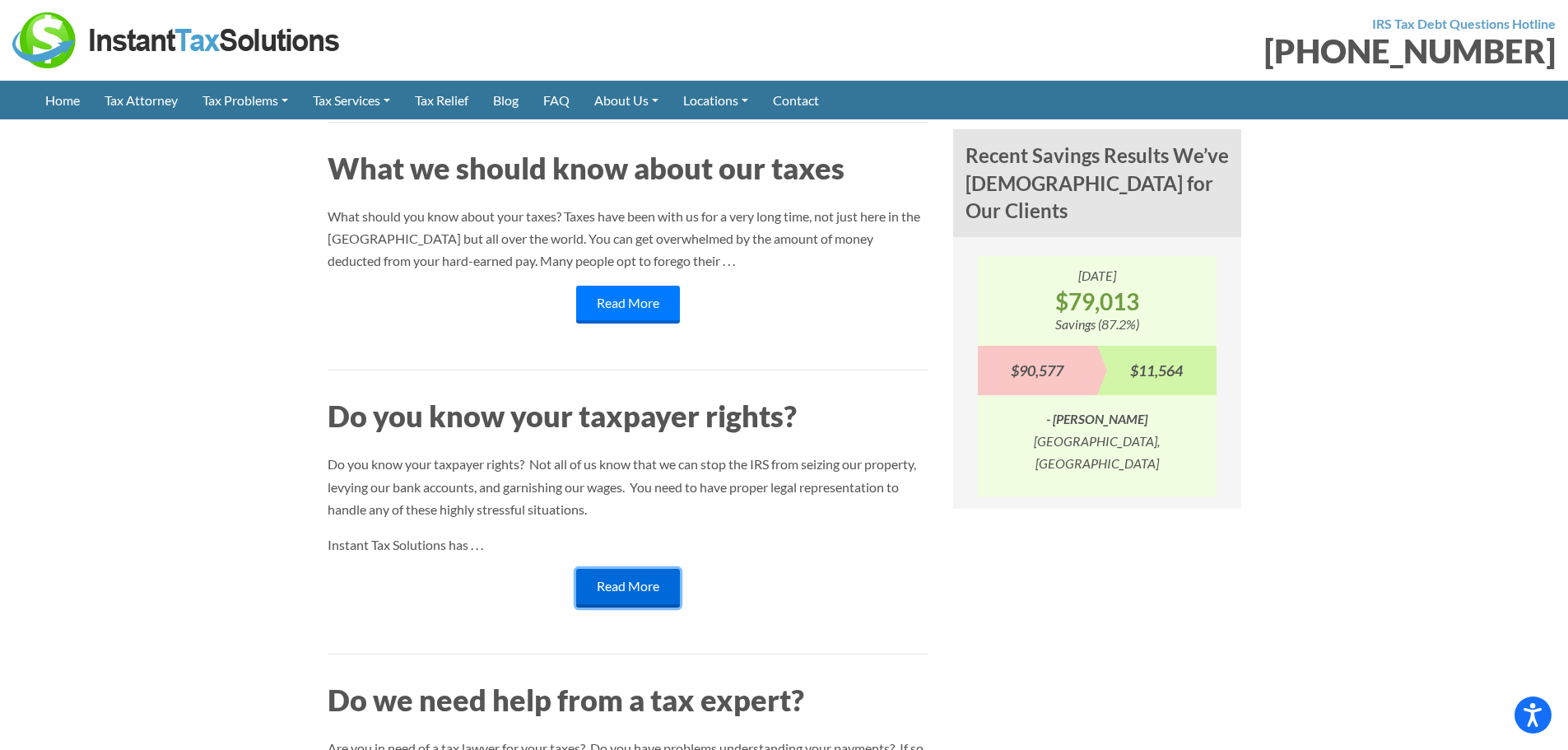
click at [630, 595] on link "Read More" at bounding box center [627, 587] width 103 height 38
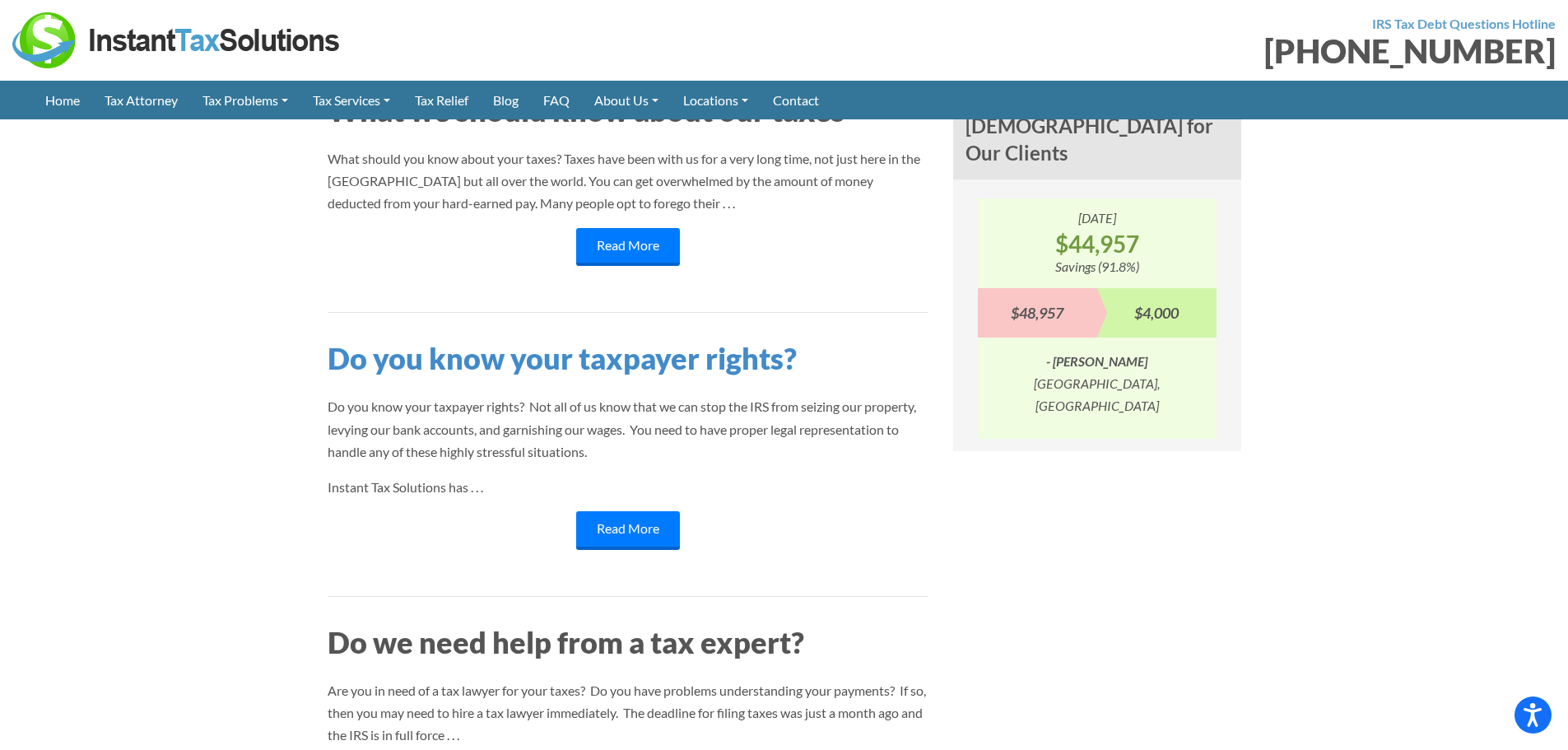
scroll to position [905, 0]
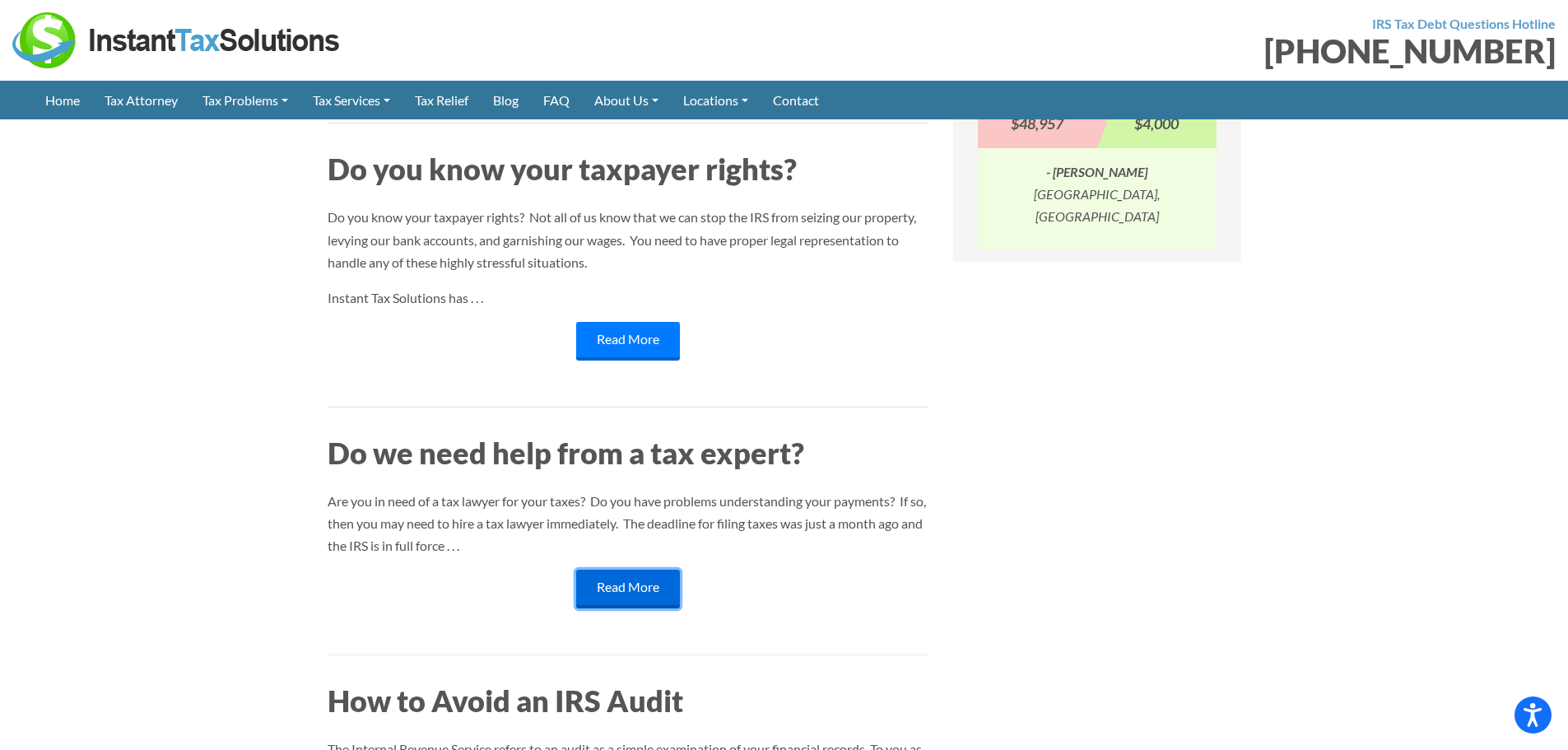
click at [645, 595] on link "Read More" at bounding box center [627, 588] width 103 height 38
